Goal: Task Accomplishment & Management: Complete application form

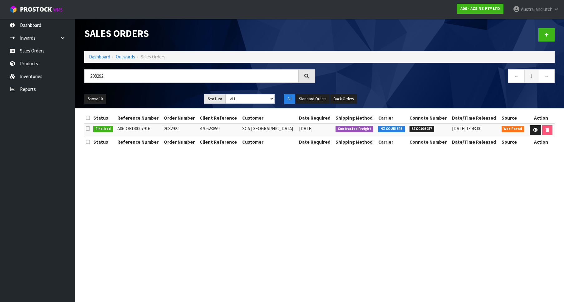
click at [59, 53] on link "Sales Orders" at bounding box center [37, 50] width 75 height 13
click at [20, 10] on span "ProStock" at bounding box center [36, 9] width 32 height 8
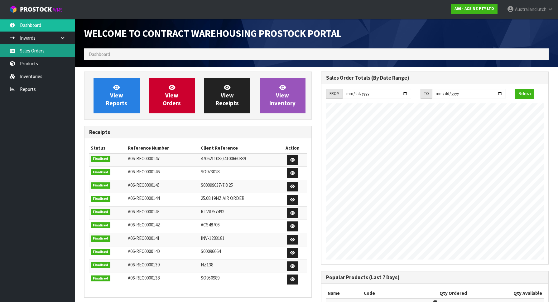
scroll to position [346, 237]
click at [42, 52] on link "Sales Orders" at bounding box center [37, 50] width 75 height 13
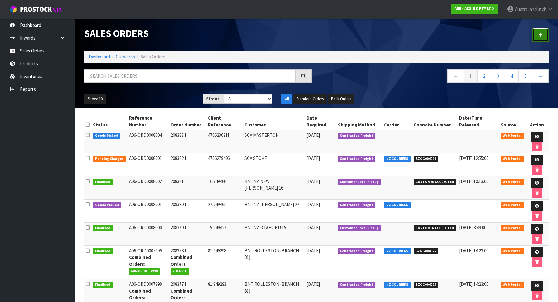
click at [540, 37] on link at bounding box center [541, 34] width 16 height 13
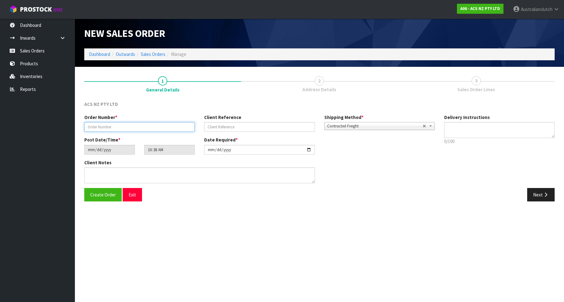
click at [158, 127] on input "text" at bounding box center [139, 127] width 110 height 10
paste input "208384.1"
type input "208384.1"
click at [277, 121] on div "Client Reference" at bounding box center [259, 123] width 120 height 18
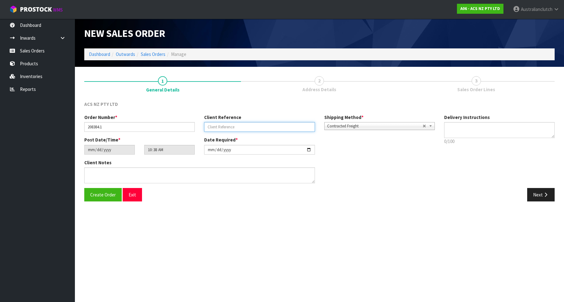
click at [278, 122] on input "text" at bounding box center [259, 127] width 110 height 10
paste input "38:949639"
type input "38:949639"
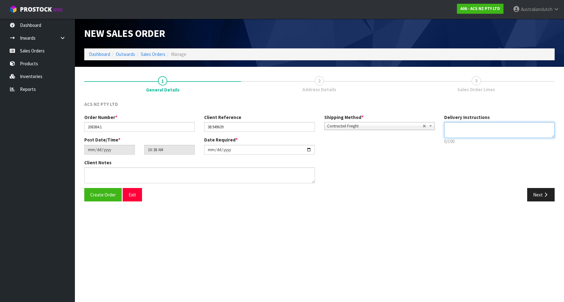
click at [484, 127] on textarea at bounding box center [499, 130] width 110 height 16
drag, startPoint x: 516, startPoint y: 134, endPoint x: 355, endPoint y: 68, distance: 174.4
click at [444, 122] on textarea at bounding box center [499, 130] width 110 height 16
type textarea "PLEASE SEND VIA NZC"
click at [526, 187] on div "Order Number * 208384.1 Client Reference 38:949639 Shipping Method * Pickup Con…" at bounding box center [319, 151] width 479 height 74
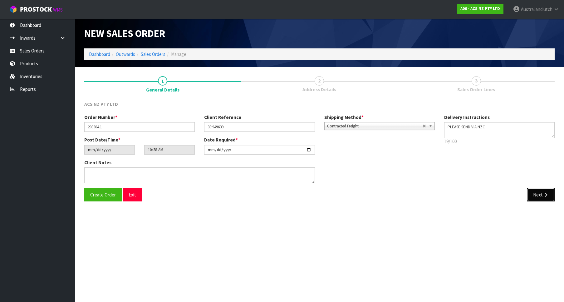
click at [530, 189] on button "Next" at bounding box center [540, 194] width 27 height 13
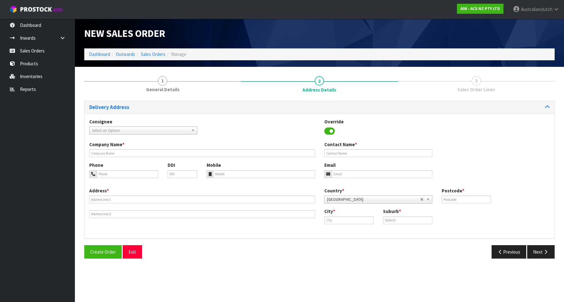
click at [153, 126] on div "Consignee 000001.BAY MECHANICS - BAY MECHANICS 000001A - BRAKE & TRANSMISSION N…" at bounding box center [143, 126] width 117 height 16
click at [159, 129] on span "Select an Option" at bounding box center [140, 130] width 97 height 7
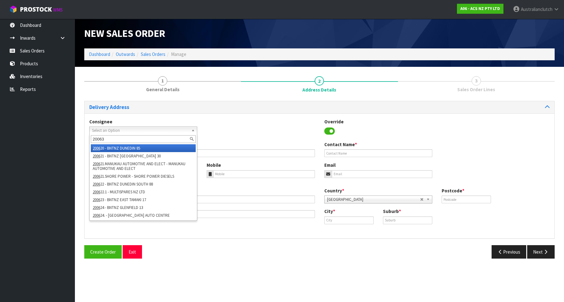
type input "200633"
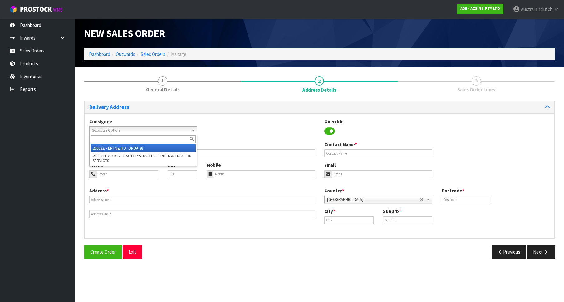
type input "BNTNZ ROTORUA 38"
type input "[STREET_ADDRESS]"
type input "3015"
type input "ROTORUA"
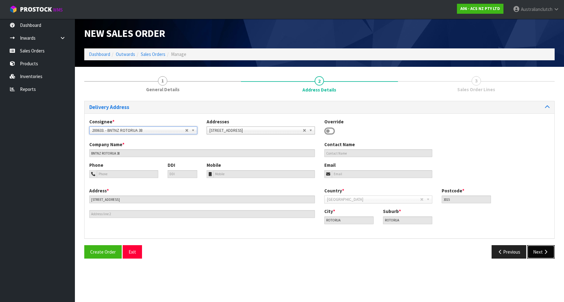
click at [537, 250] on button "Next" at bounding box center [540, 251] width 27 height 13
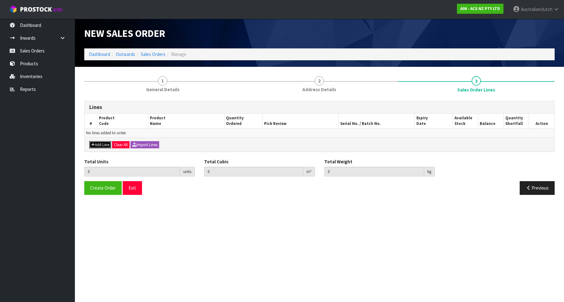
click at [95, 147] on button "Add Line" at bounding box center [100, 144] width 22 height 7
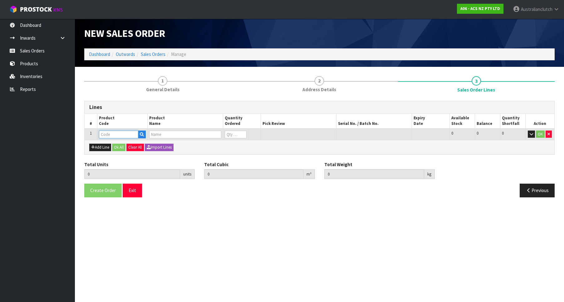
click at [112, 133] on input "text" at bounding box center [118, 134] width 39 height 8
paste input "KTY23016-1A"
type input "KTY23016-1A"
type input "0.000000"
type input "0.000"
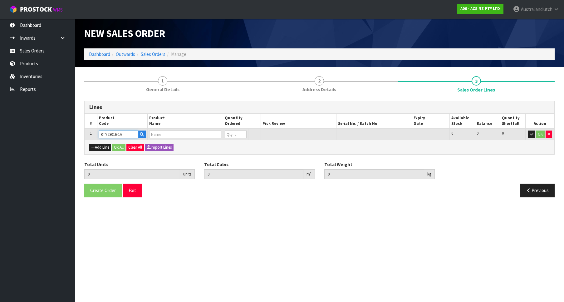
type input "KIT PER TOYOTA MR2 1.6L"
type input "0"
type input "1"
type input "0.01443"
type input "6.46"
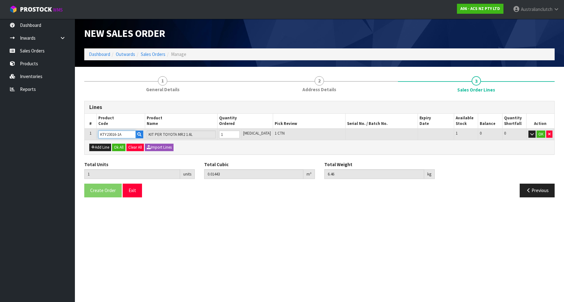
type input "1"
click at [240, 132] on input "1" at bounding box center [229, 134] width 21 height 8
type input "KTY23016-1A"
click at [539, 136] on button "OK" at bounding box center [540, 133] width 9 height 7
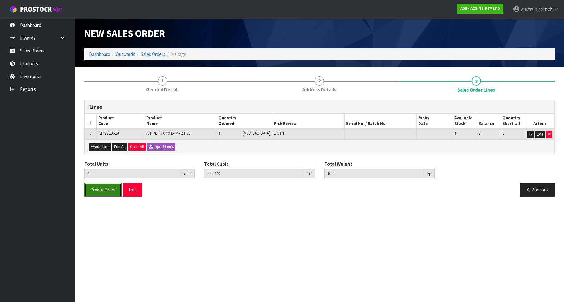
click at [108, 184] on button "Create Order" at bounding box center [102, 189] width 37 height 13
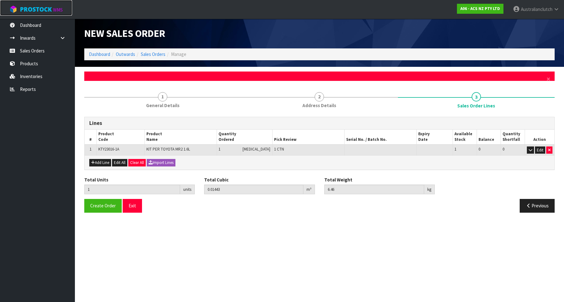
click at [33, 11] on span "ProStock" at bounding box center [36, 9] width 32 height 8
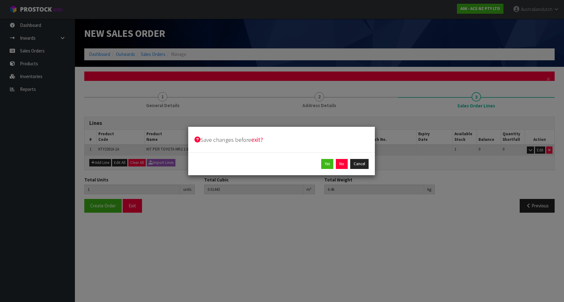
click at [370, 160] on div "Yes No Cancel" at bounding box center [281, 163] width 187 height 23
click at [363, 160] on button "Cancel" at bounding box center [359, 164] width 18 height 10
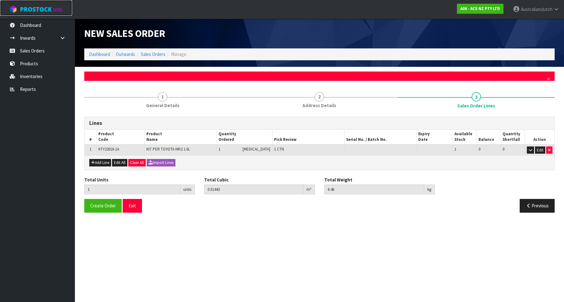
click at [42, 7] on span "ProStock" at bounding box center [36, 9] width 32 height 8
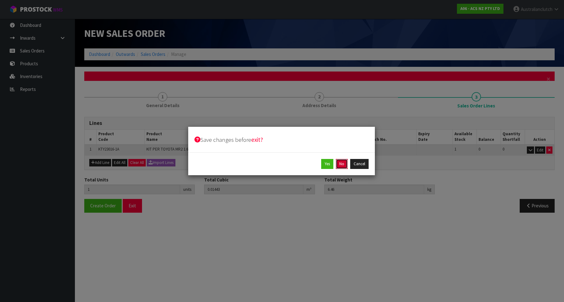
click at [347, 164] on button "No" at bounding box center [342, 164] width 12 height 10
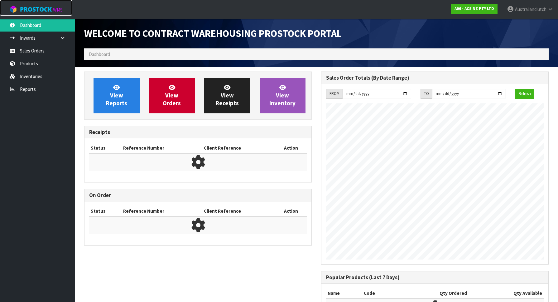
scroll to position [346, 237]
